Goal: Transaction & Acquisition: Purchase product/service

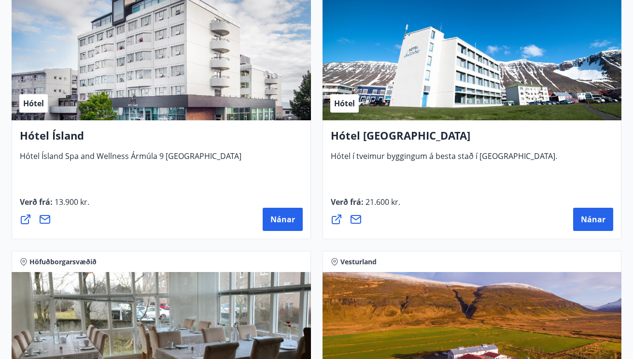
scroll to position [2388, 0]
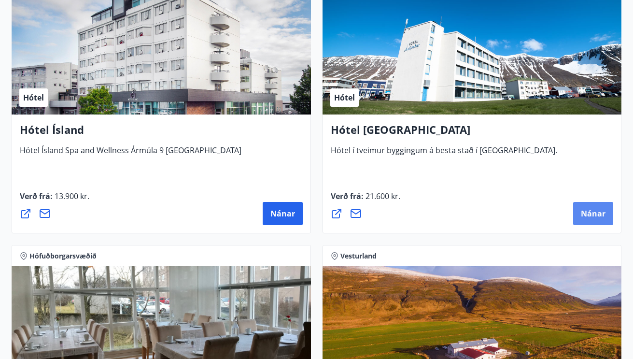
click at [591, 215] on span "Nánar" at bounding box center [593, 213] width 25 height 11
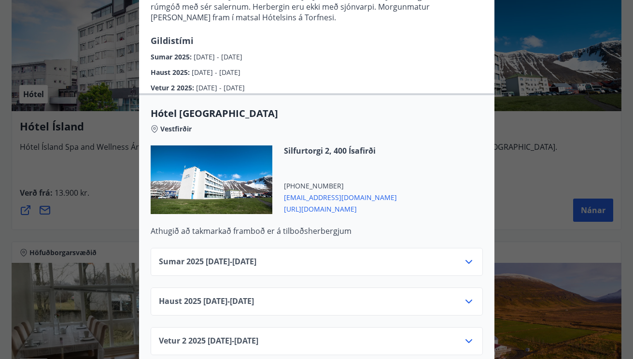
scroll to position [167, 0]
click at [466, 256] on icon at bounding box center [469, 262] width 12 height 12
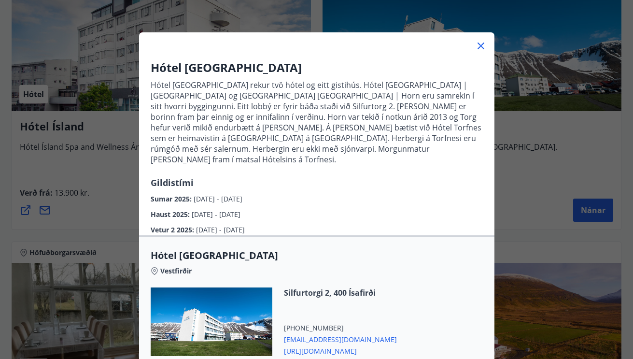
scroll to position [15, 0]
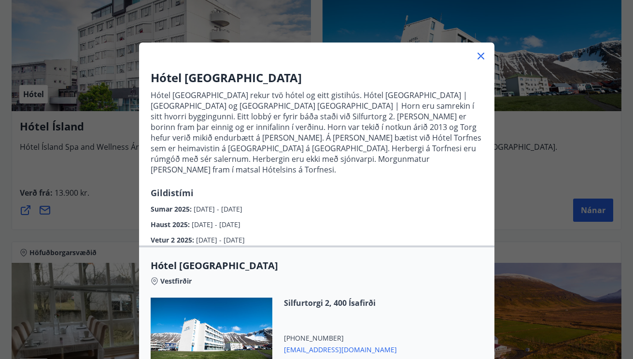
click at [480, 55] on icon at bounding box center [481, 56] width 7 height 7
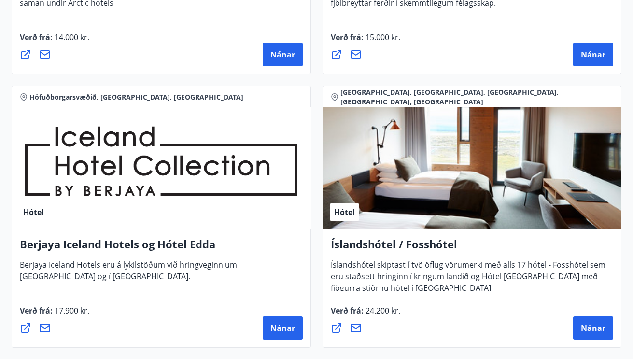
scroll to position [1748, 0]
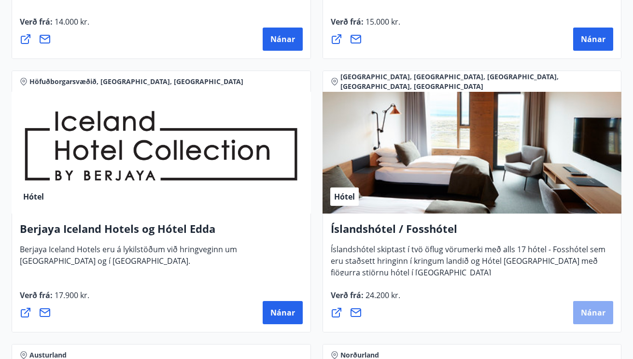
click at [594, 309] on span "Nánar" at bounding box center [593, 312] width 25 height 11
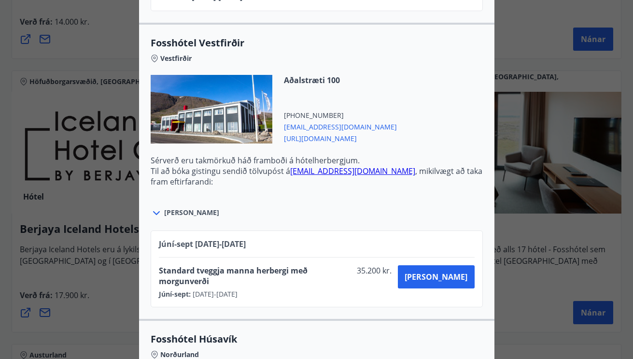
scroll to position [1307, 0]
click at [154, 211] on icon at bounding box center [157, 214] width 12 height 12
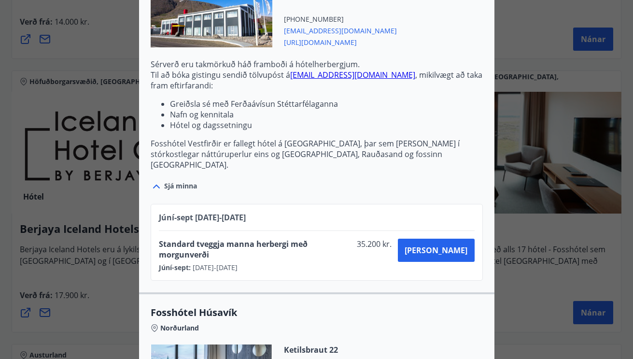
scroll to position [1404, 0]
click at [156, 180] on icon at bounding box center [157, 186] width 12 height 12
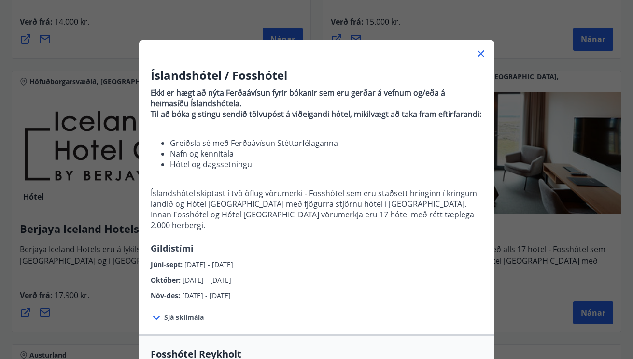
scroll to position [23, 0]
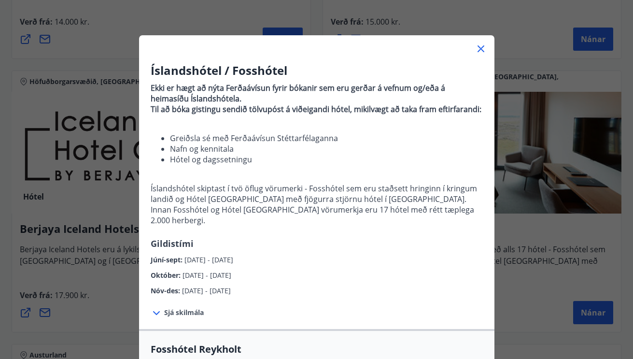
click at [478, 46] on icon at bounding box center [481, 49] width 12 height 12
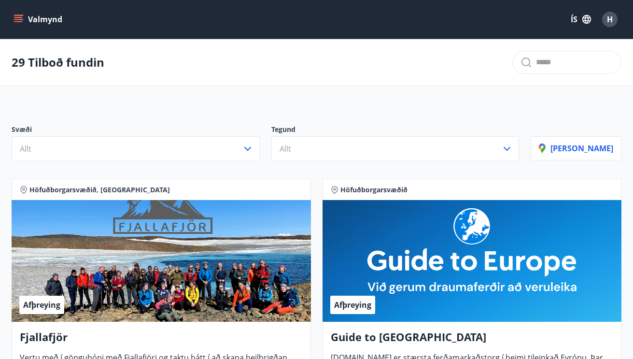
scroll to position [0, 0]
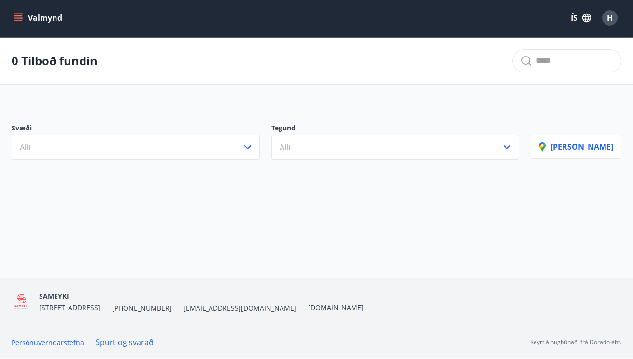
scroll to position [1, 0]
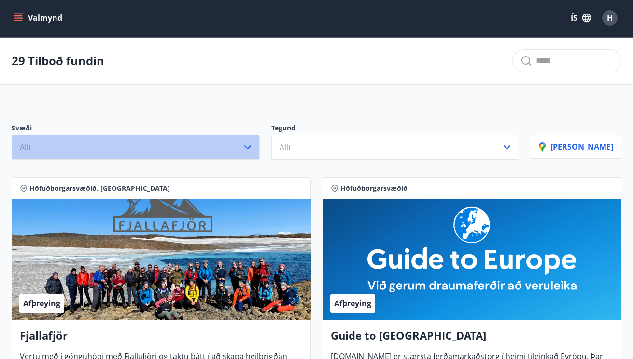
click at [254, 145] on icon "button" at bounding box center [248, 147] width 12 height 12
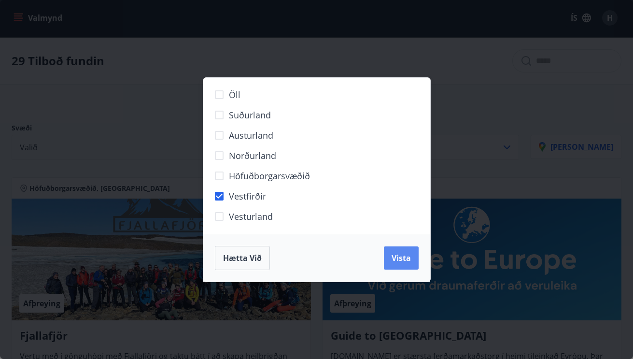
click at [395, 255] on span "Vista" at bounding box center [401, 258] width 19 height 11
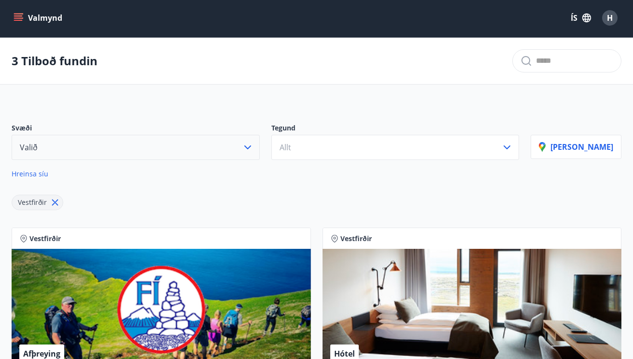
scroll to position [1, 0]
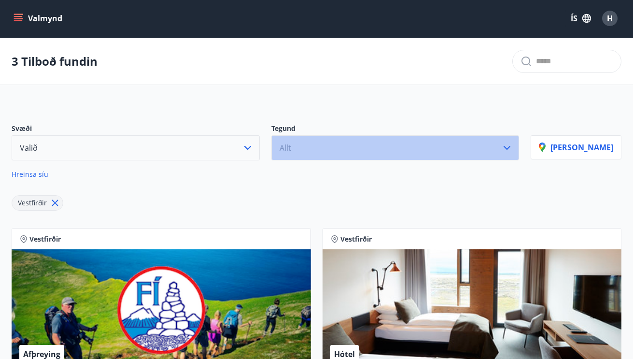
click at [513, 146] on icon "button" at bounding box center [507, 148] width 12 height 12
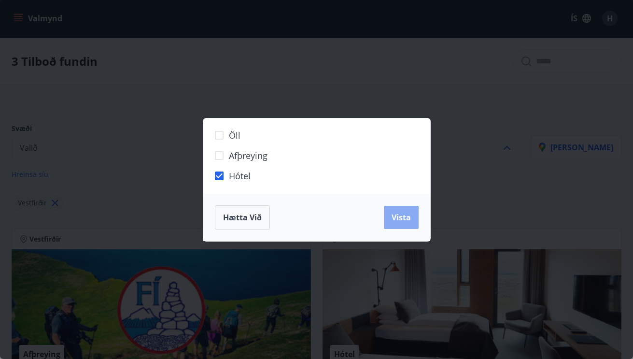
click at [402, 215] on span "Vista" at bounding box center [401, 217] width 19 height 11
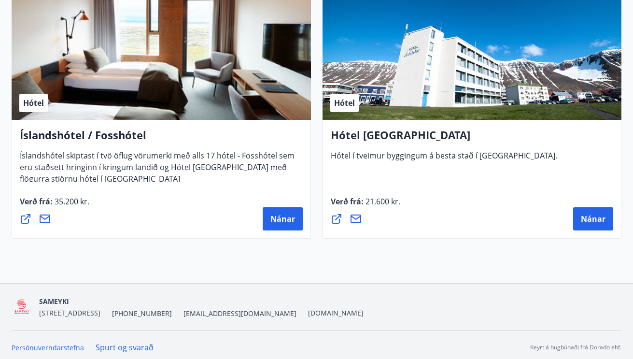
scroll to position [245, 0]
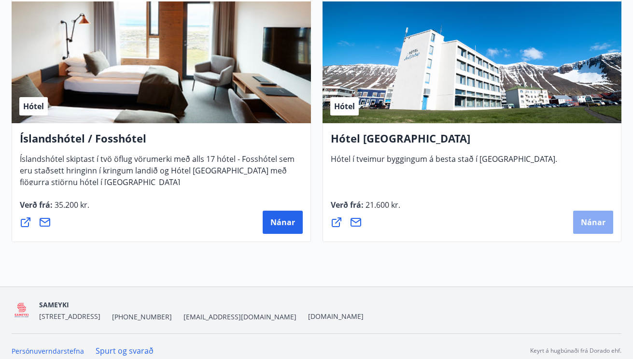
click at [591, 221] on span "Nánar" at bounding box center [593, 222] width 25 height 11
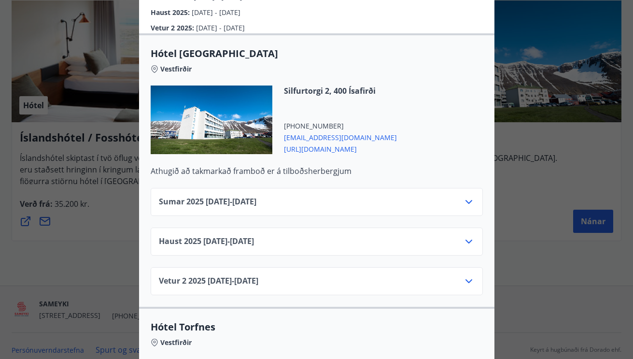
scroll to position [228, 0]
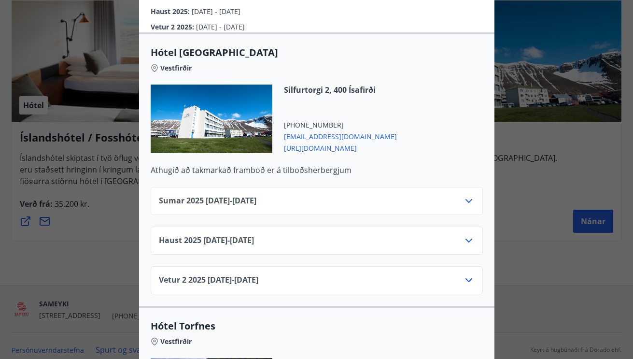
click at [471, 235] on icon at bounding box center [469, 241] width 12 height 12
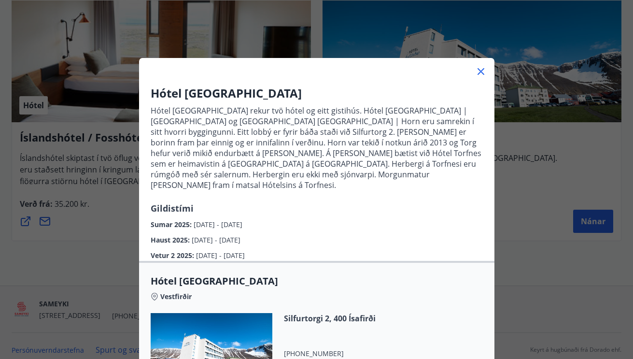
scroll to position [0, 0]
click at [481, 71] on icon at bounding box center [481, 72] width 12 height 12
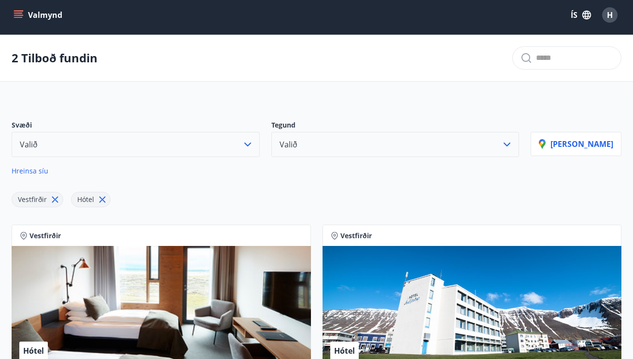
scroll to position [4, 1]
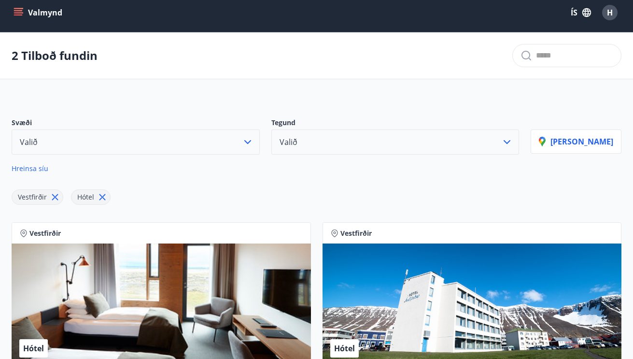
click at [14, 11] on icon "menu" at bounding box center [19, 13] width 10 height 10
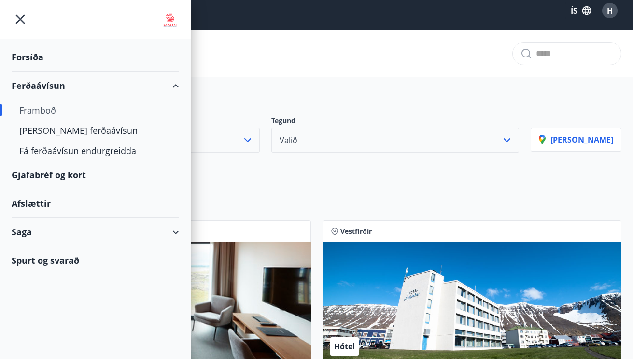
scroll to position [9, 0]
click at [76, 129] on div "[PERSON_NAME] ferðaávísun" at bounding box center [95, 130] width 152 height 20
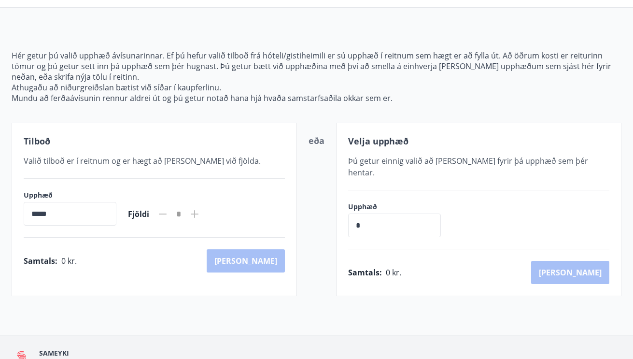
scroll to position [62, 0]
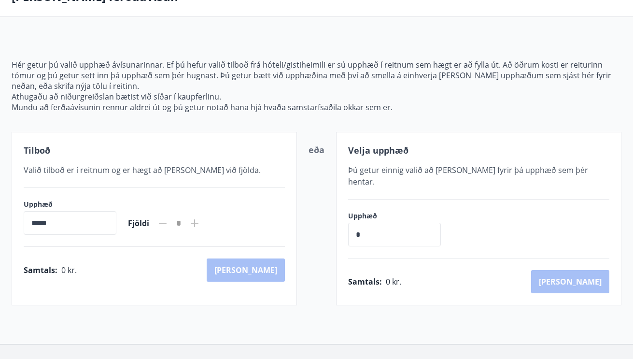
click at [405, 223] on input "*" at bounding box center [394, 235] width 93 height 24
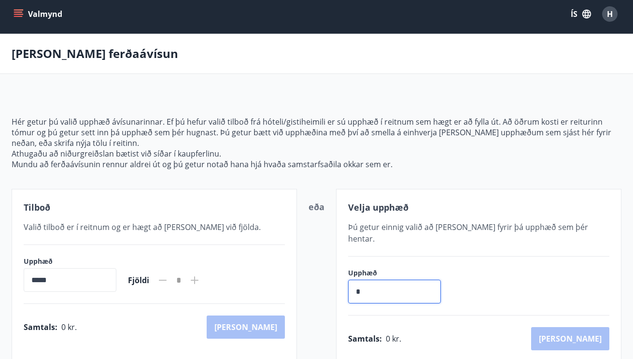
scroll to position [6, 0]
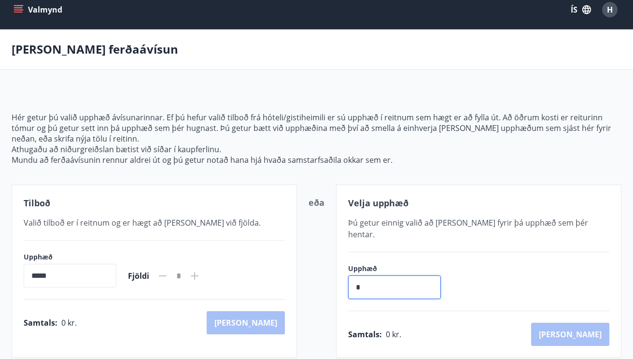
click at [123, 17] on div "Valmynd ÍS H" at bounding box center [317, 9] width 610 height 23
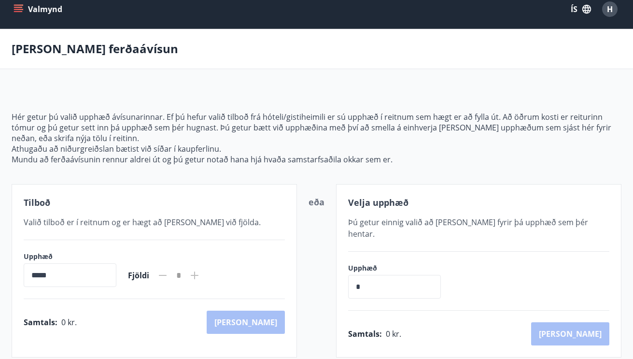
scroll to position [13, 0]
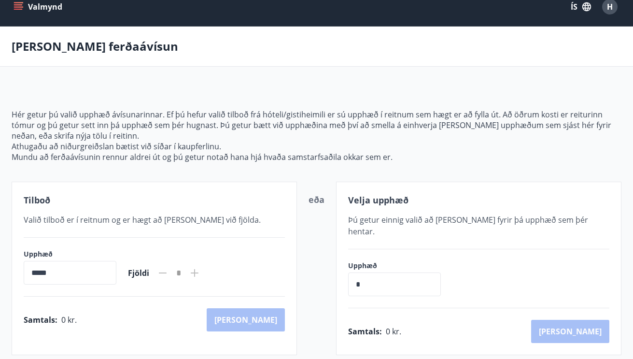
click at [19, 5] on icon "menu" at bounding box center [18, 4] width 9 height 1
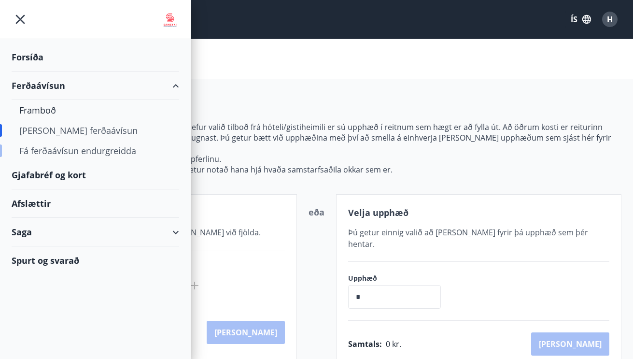
scroll to position [0, 0]
click at [59, 173] on div "Gjafabréf og kort" at bounding box center [96, 175] width 168 height 28
click at [18, 18] on icon "menu" at bounding box center [20, 19] width 17 height 17
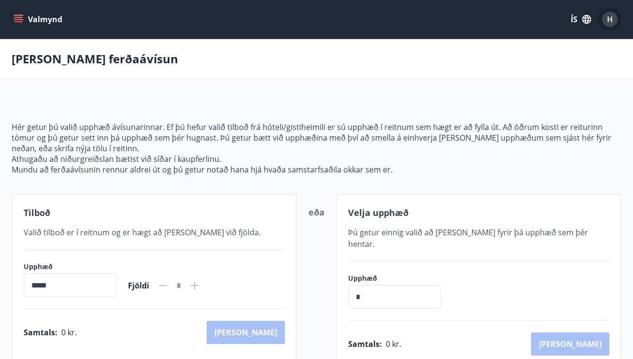
click at [608, 17] on span "H" at bounding box center [610, 19] width 6 height 11
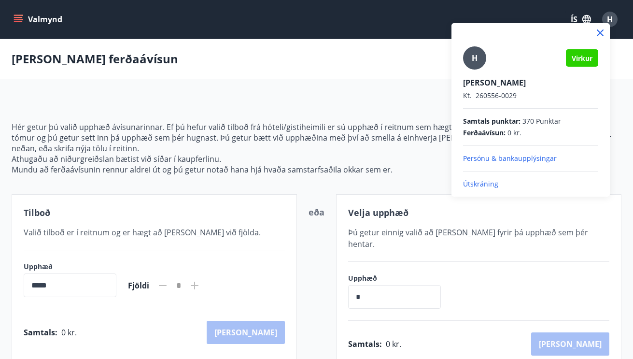
click at [472, 184] on p "Útskráning" at bounding box center [530, 184] width 135 height 10
